Goal: Information Seeking & Learning: Check status

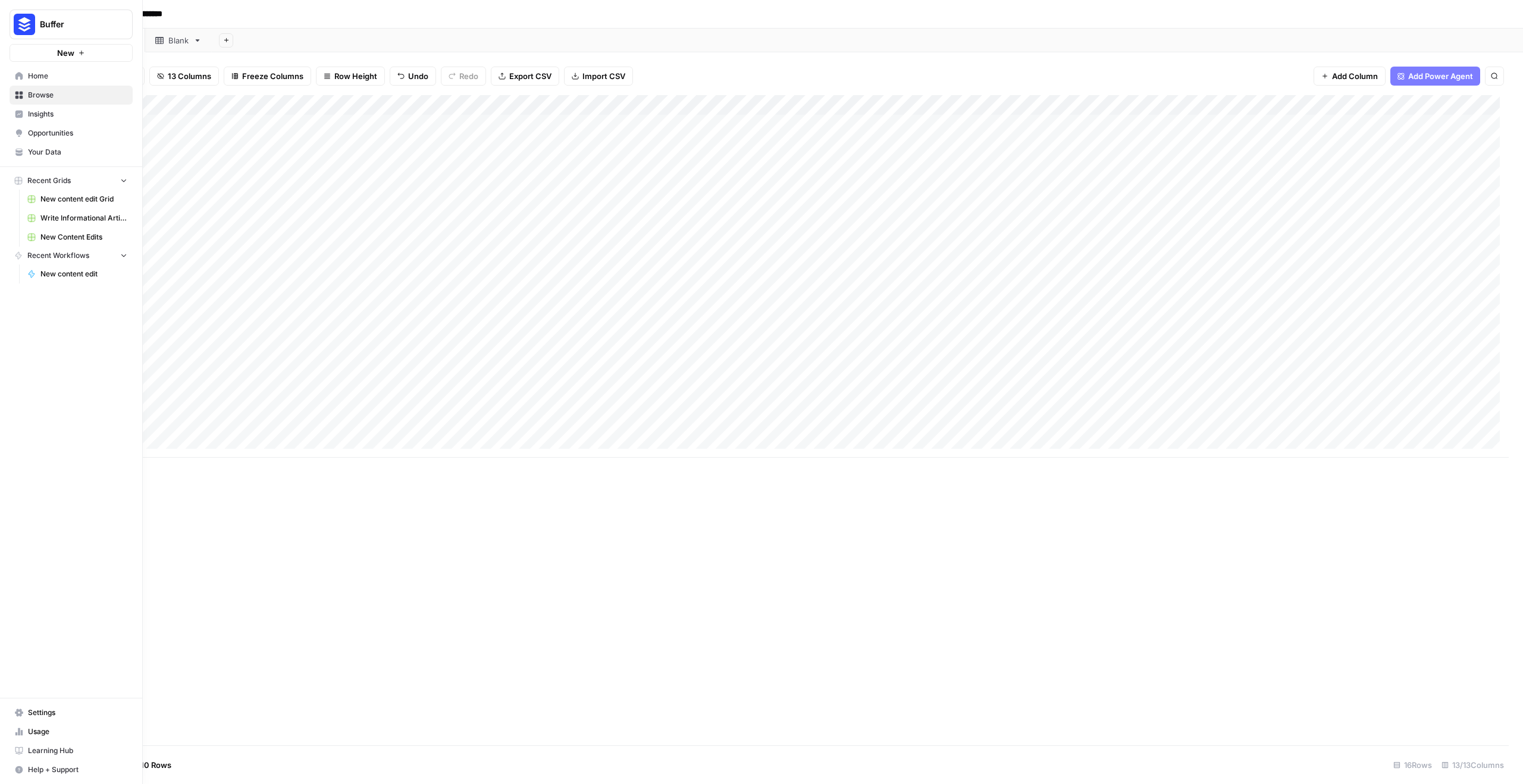
click at [44, 110] on span "Insights" at bounding box center [78, 114] width 99 height 10
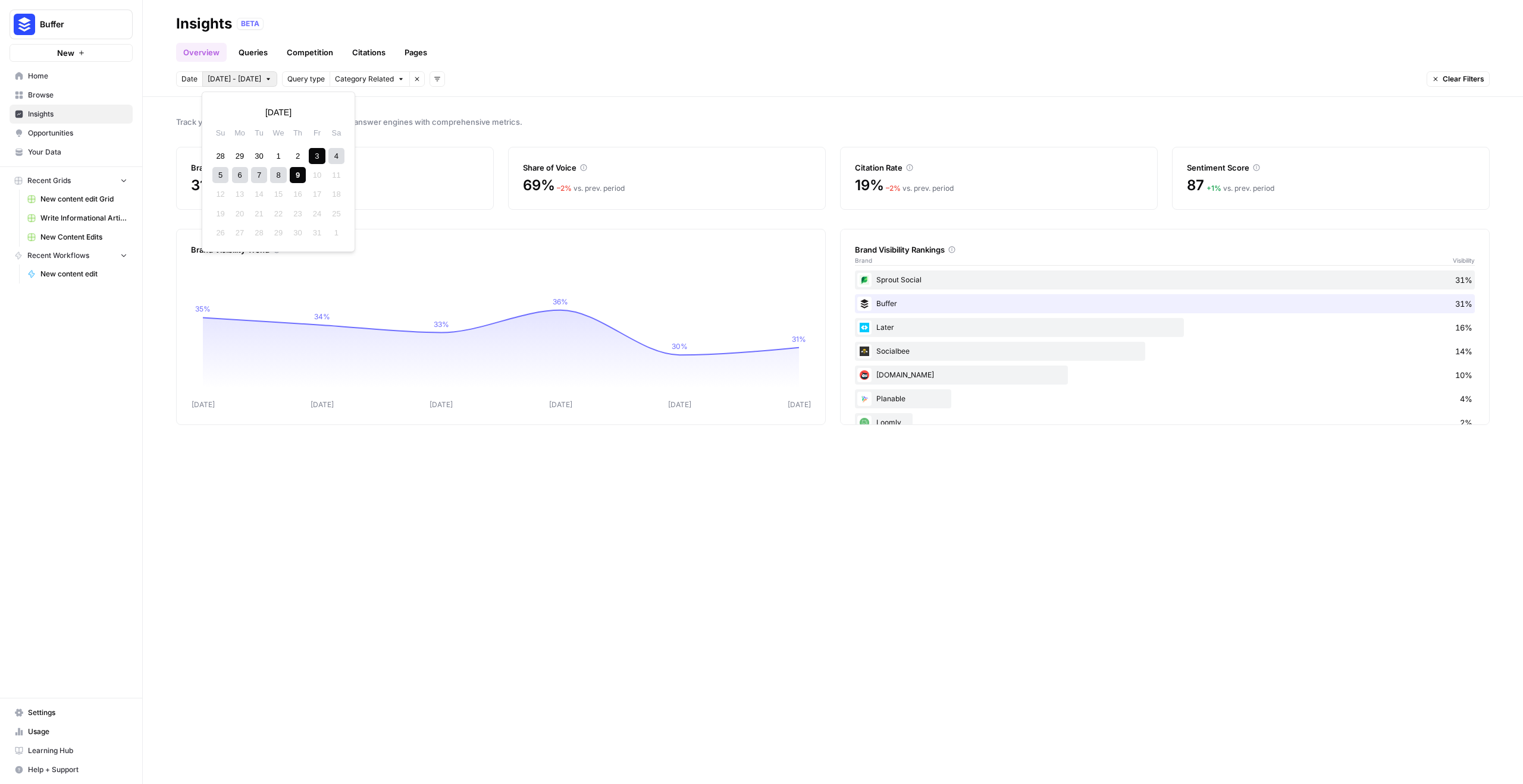
click at [228, 79] on span "[DATE] - [DATE]" at bounding box center [234, 79] width 53 height 10
click at [222, 114] on icon "button" at bounding box center [223, 112] width 9 height 9
click at [237, 153] on div "1" at bounding box center [240, 156] width 16 height 16
click at [335, 110] on icon "button" at bounding box center [334, 112] width 9 height 9
click at [297, 175] on div "9" at bounding box center [297, 175] width 16 height 16
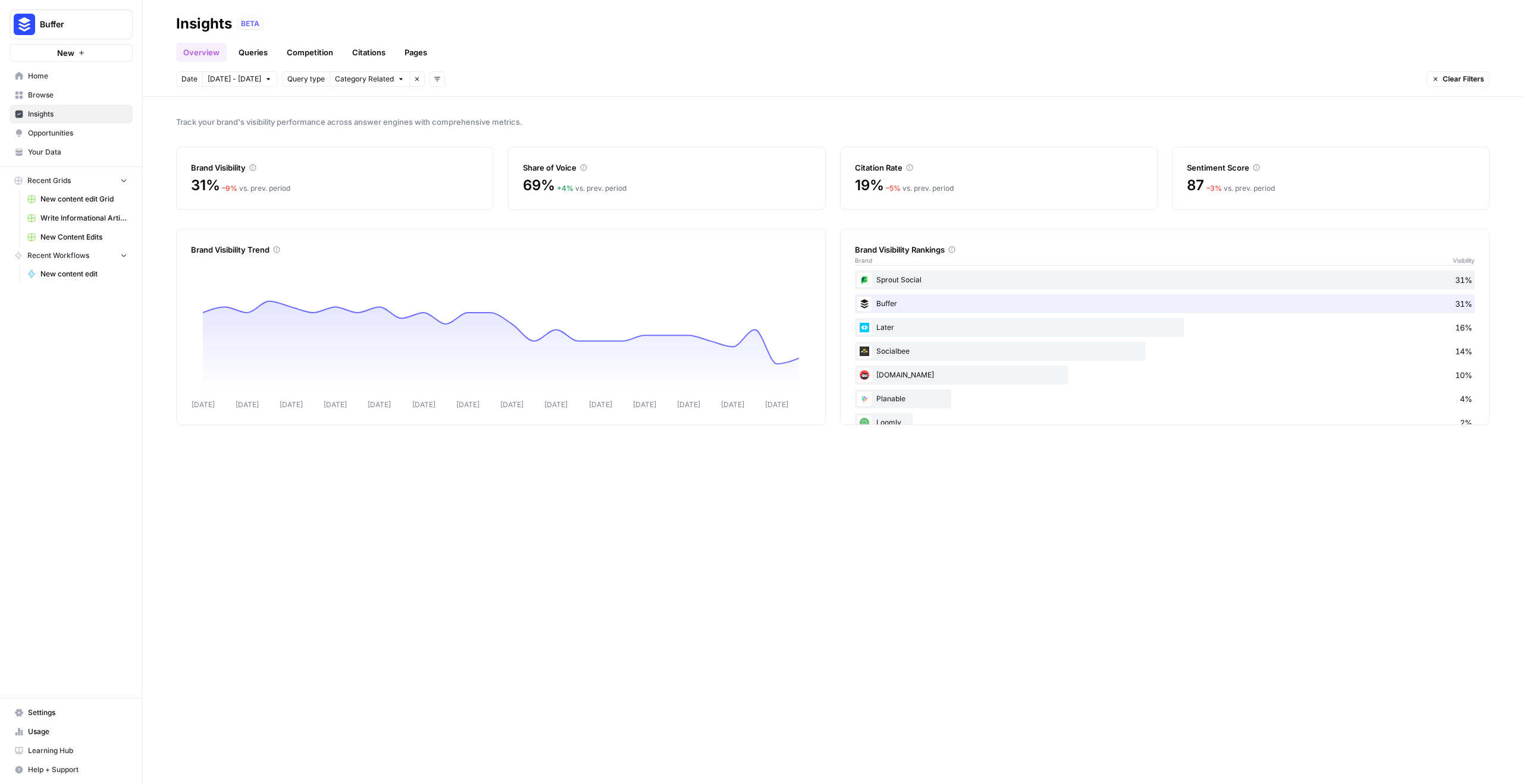
click at [264, 51] on link "Queries" at bounding box center [253, 52] width 44 height 19
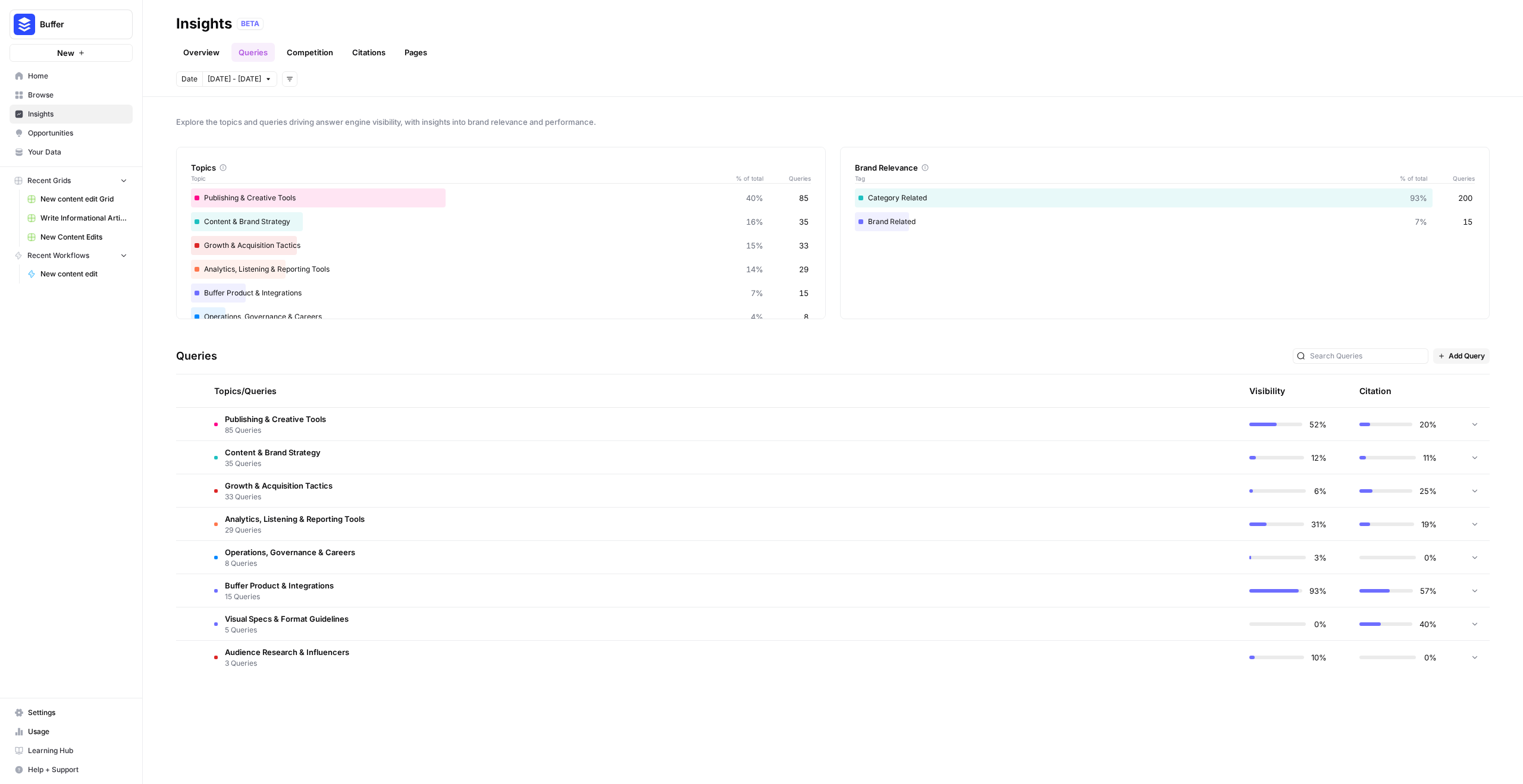
click at [409, 45] on link "Pages" at bounding box center [416, 52] width 37 height 19
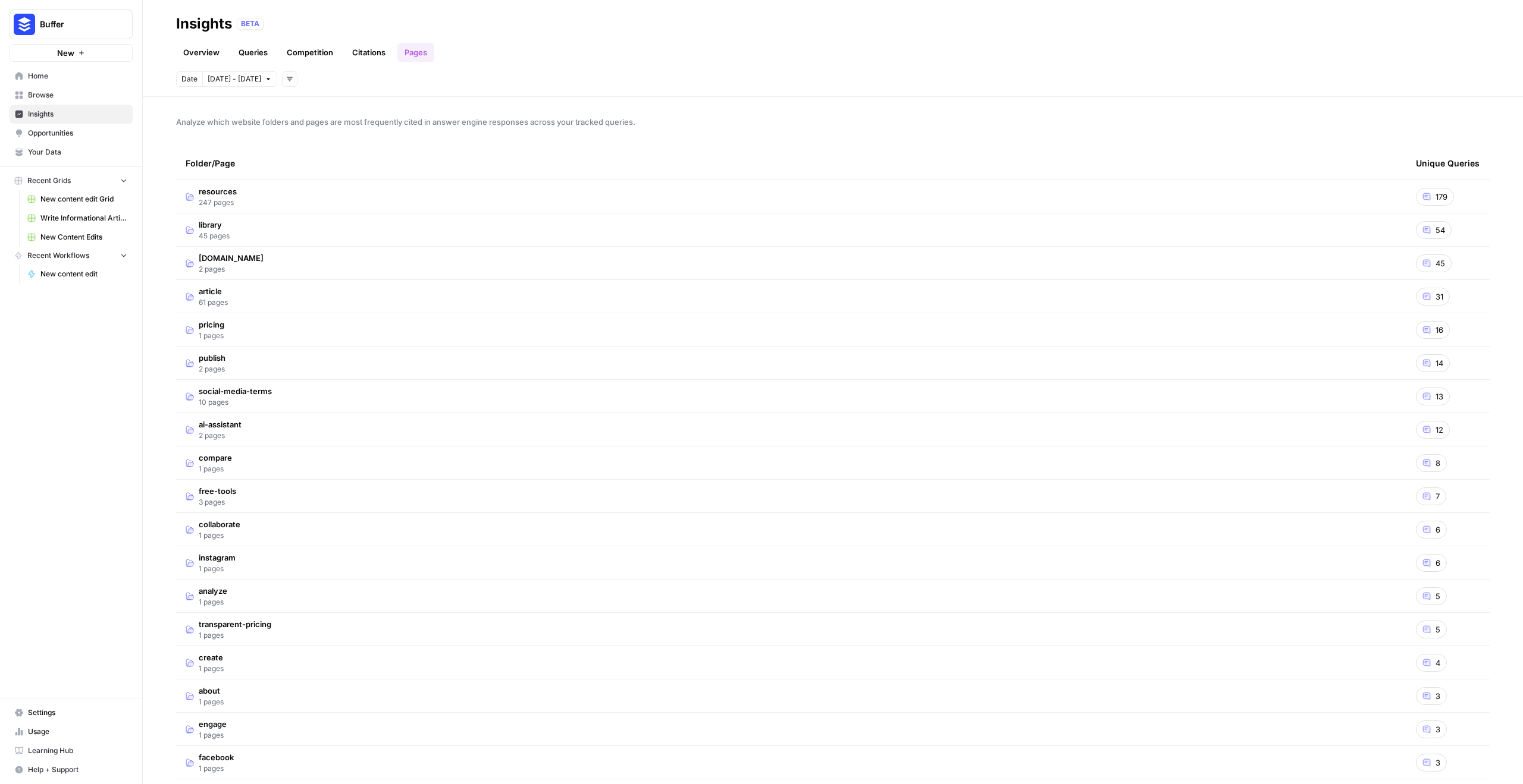
click at [192, 45] on link "Overview" at bounding box center [201, 52] width 51 height 19
